Goal: Find specific page/section: Find specific page/section

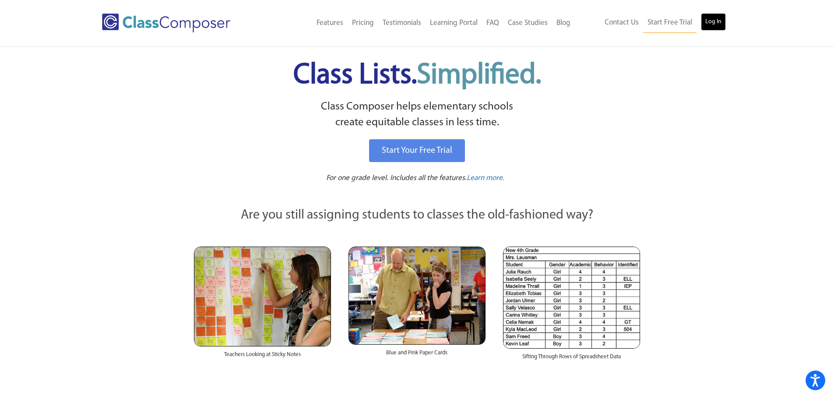
click at [721, 23] on link "Log In" at bounding box center [713, 22] width 25 height 18
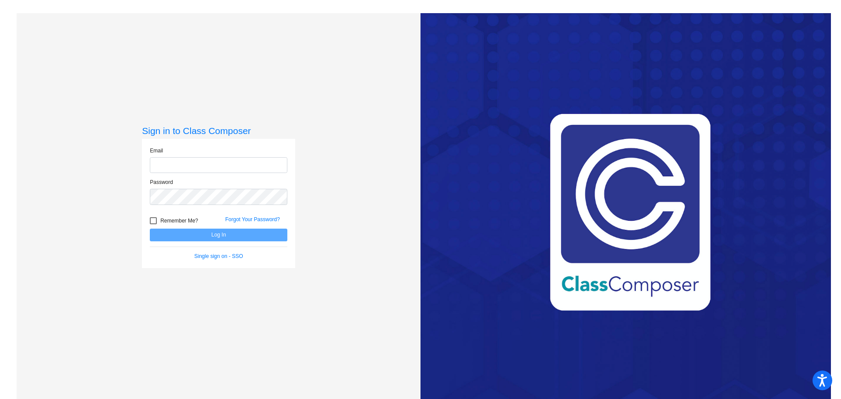
type input "skoning@rcschool.org"
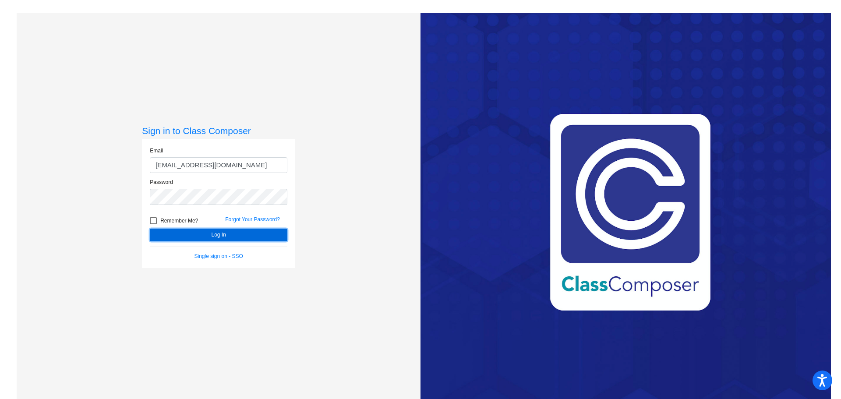
click at [255, 233] on button "Log In" at bounding box center [219, 235] width 138 height 13
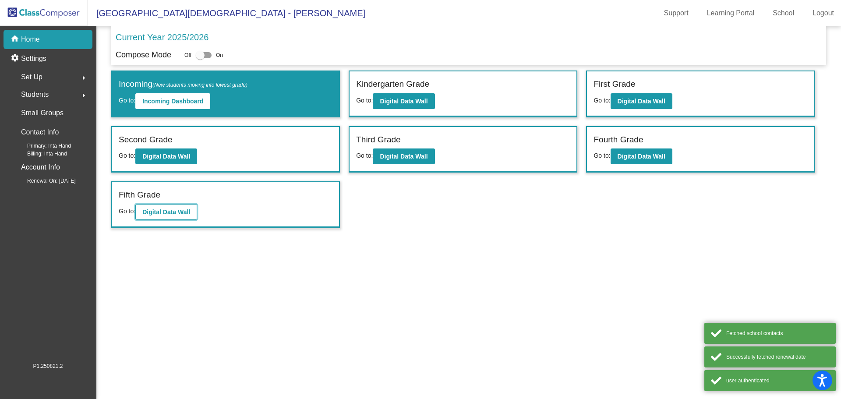
click at [162, 213] on b "Digital Data Wall" at bounding box center [166, 211] width 48 height 7
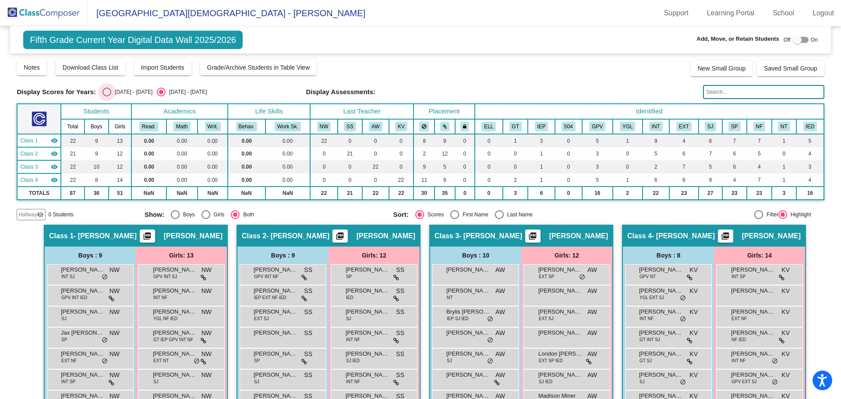
click at [105, 89] on div "Select an option" at bounding box center [106, 92] width 9 height 9
click at [106, 96] on input "2024 - 2025" at bounding box center [106, 96] width 0 height 0
radio input "true"
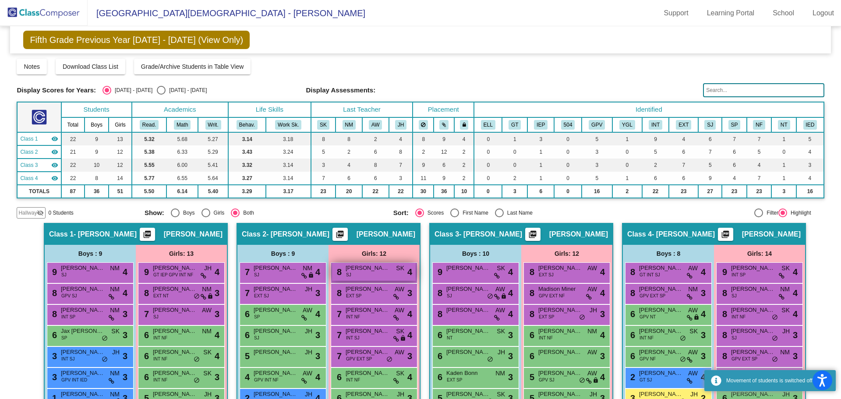
scroll to position [44, 0]
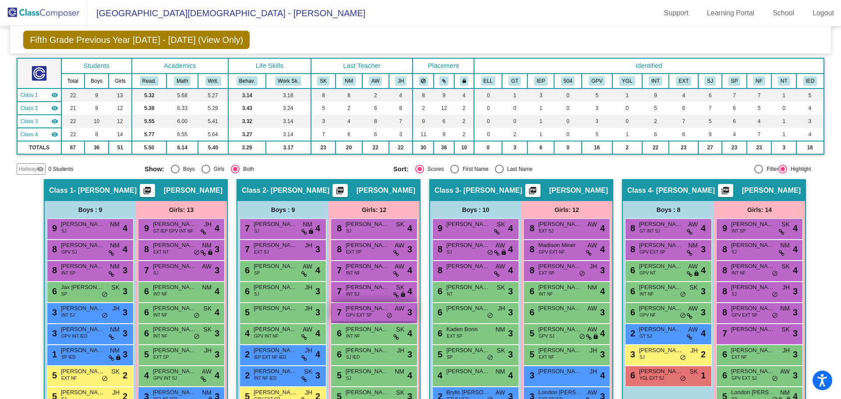
click at [350, 318] on span "GPV EXT SP" at bounding box center [359, 315] width 26 height 7
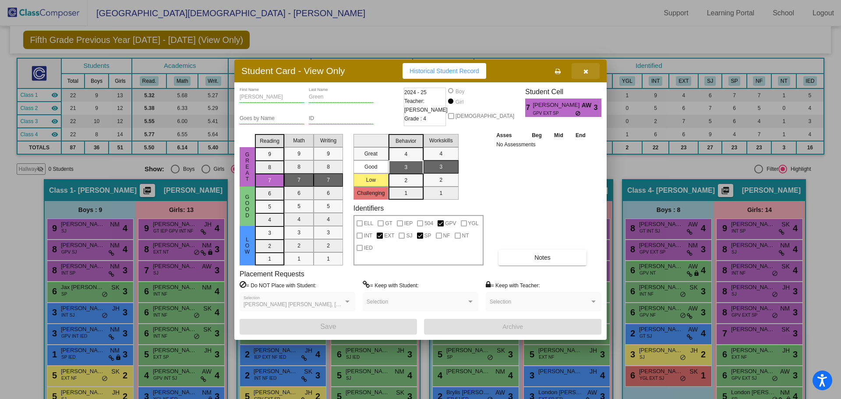
click at [591, 71] on button "button" at bounding box center [586, 71] width 28 height 16
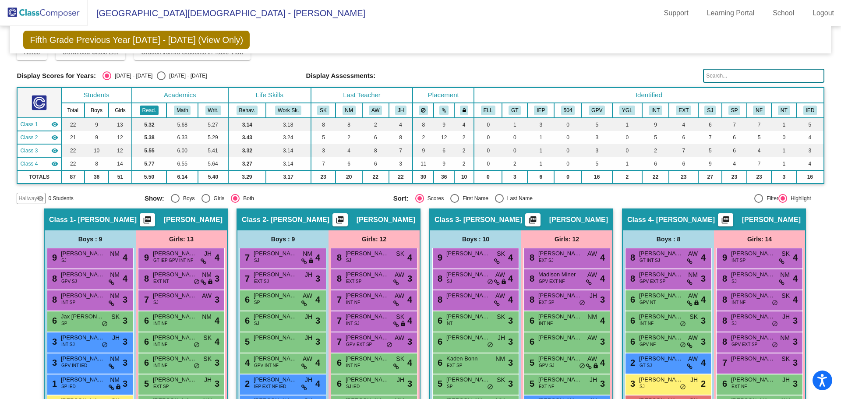
scroll to position [0, 0]
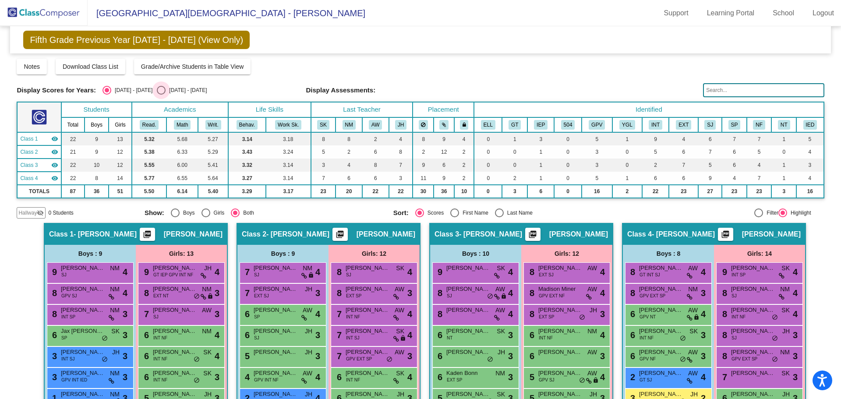
click at [157, 88] on div "Select an option" at bounding box center [161, 90] width 9 height 9
click at [161, 95] on input "2025 - 2026" at bounding box center [161, 95] width 0 height 0
radio input "true"
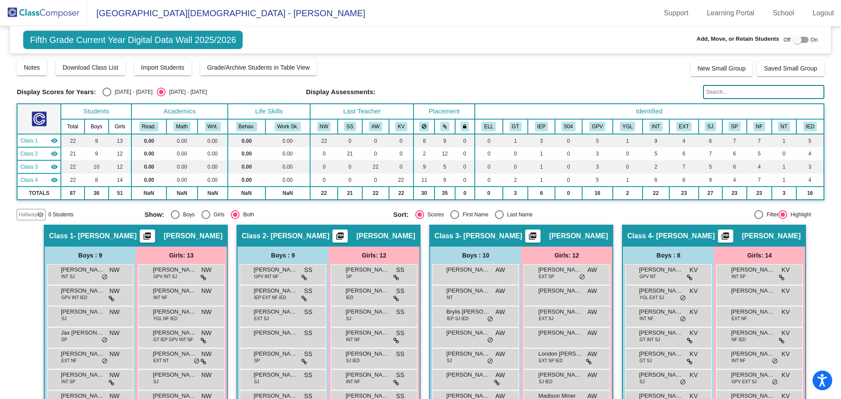
click at [19, 18] on img at bounding box center [44, 13] width 88 height 26
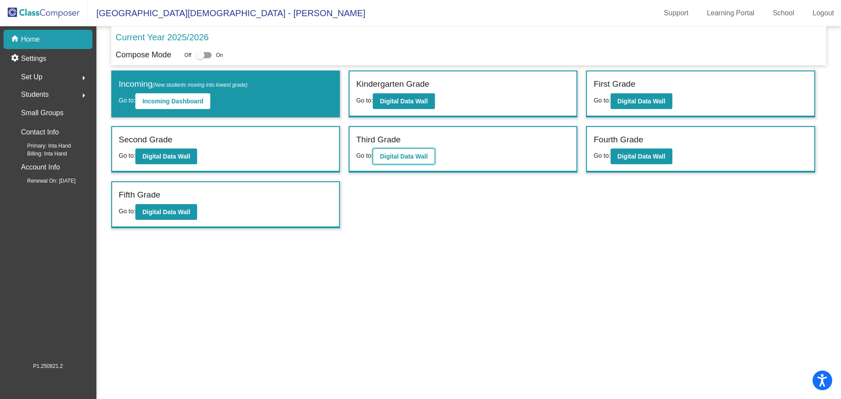
click at [402, 157] on b "Digital Data Wall" at bounding box center [404, 156] width 48 height 7
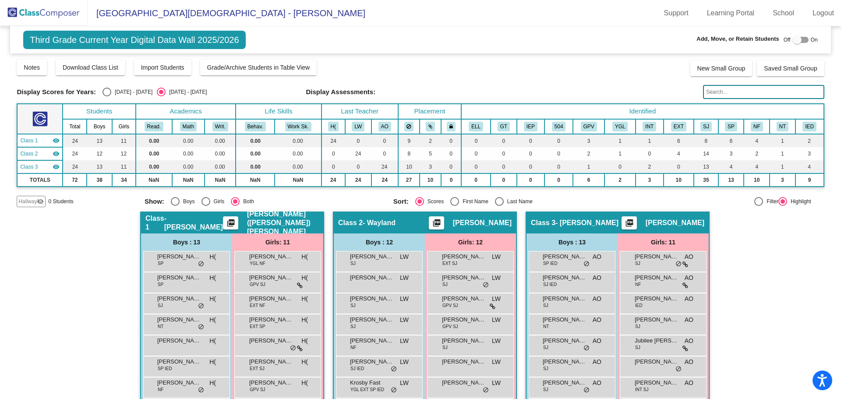
click at [770, 87] on input "text" at bounding box center [763, 92] width 121 height 14
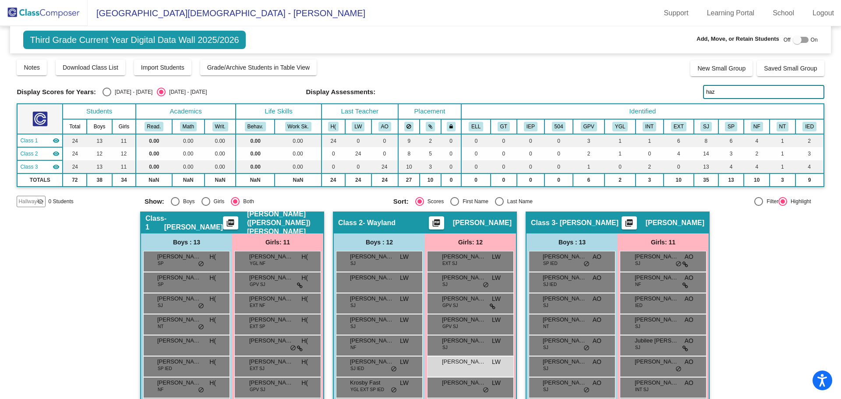
type input "haz"
click at [39, 5] on img at bounding box center [44, 13] width 88 height 26
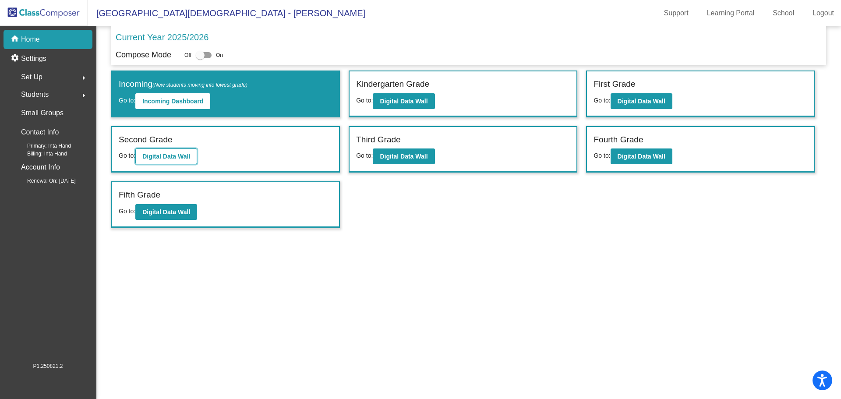
click at [167, 159] on b "Digital Data Wall" at bounding box center [166, 156] width 48 height 7
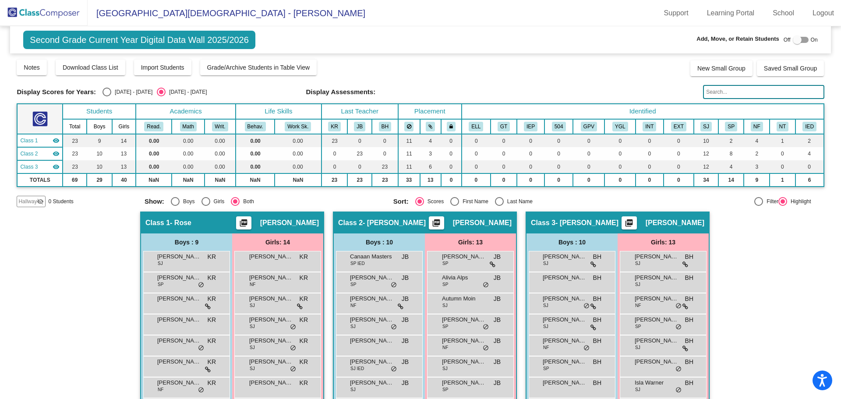
click at [735, 95] on input "text" at bounding box center [763, 92] width 121 height 14
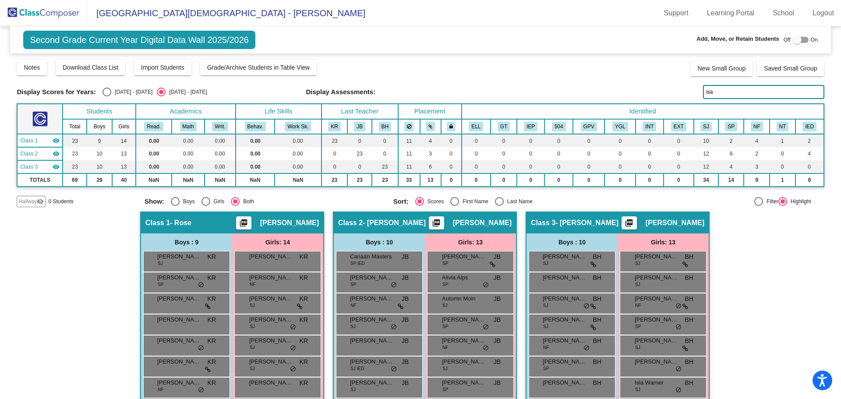
drag, startPoint x: 729, startPoint y: 91, endPoint x: 654, endPoint y: 93, distance: 74.9
click at [654, 93] on div "Display Scores for Years: 2024 - 2025 2025 - 2026 Display Assessments: isa" at bounding box center [420, 92] width 807 height 14
type input "pat"
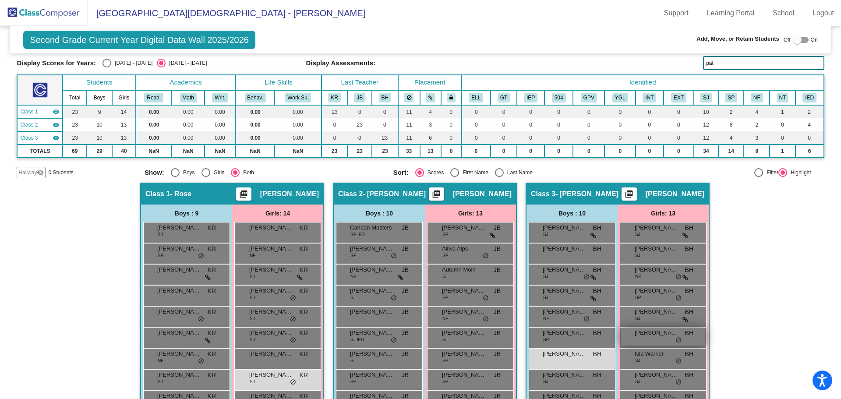
scroll to position [44, 0]
